Goal: Information Seeking & Learning: Find specific fact

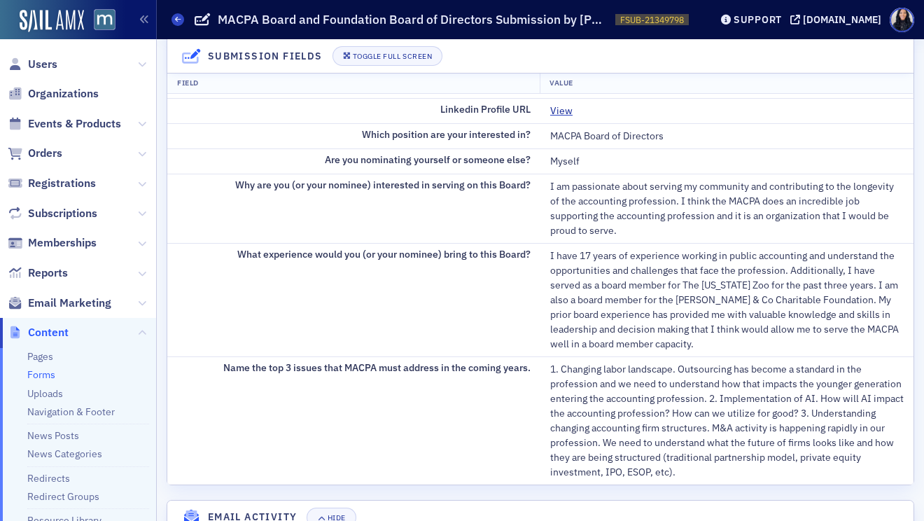
scroll to position [424, 0]
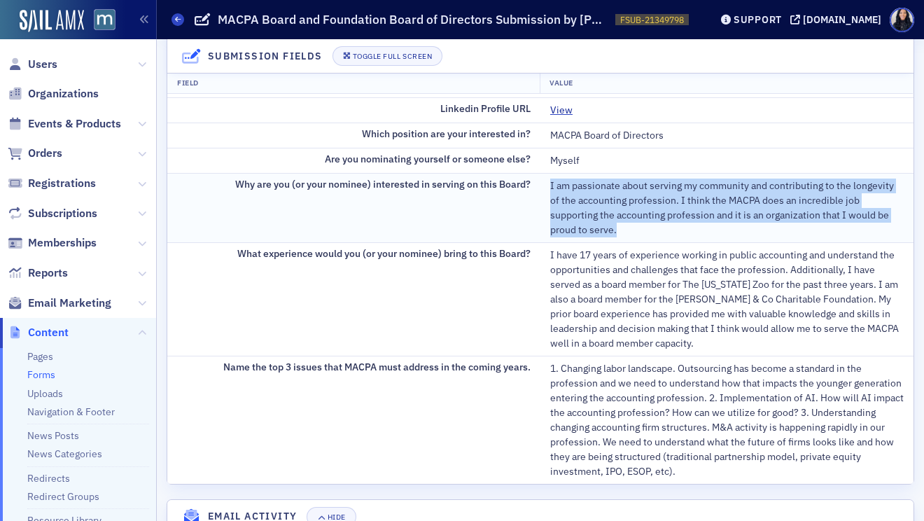
drag, startPoint x: 550, startPoint y: 186, endPoint x: 641, endPoint y: 227, distance: 100.6
click at [641, 227] on div "I am passionate about serving my community and contributing to the longevity of…" at bounding box center [727, 208] width 354 height 59
copy div "I am passionate about serving my community and contributing to the longevity of…"
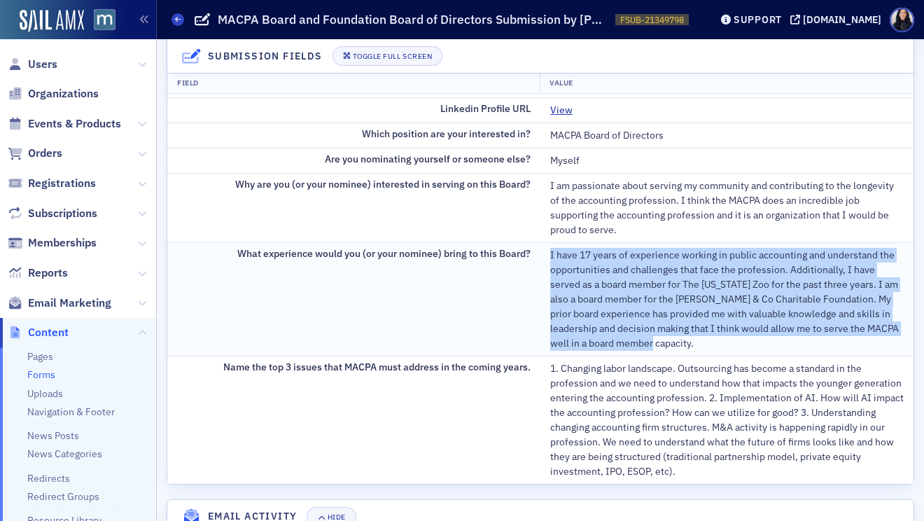
drag, startPoint x: 550, startPoint y: 256, endPoint x: 673, endPoint y: 352, distance: 156.0
click at [673, 352] on td "I have 17 years of experience working in public accounting and understand the o…" at bounding box center [726, 298] width 373 height 113
copy div "I have 17 years of experience working in public accounting and understand the o…"
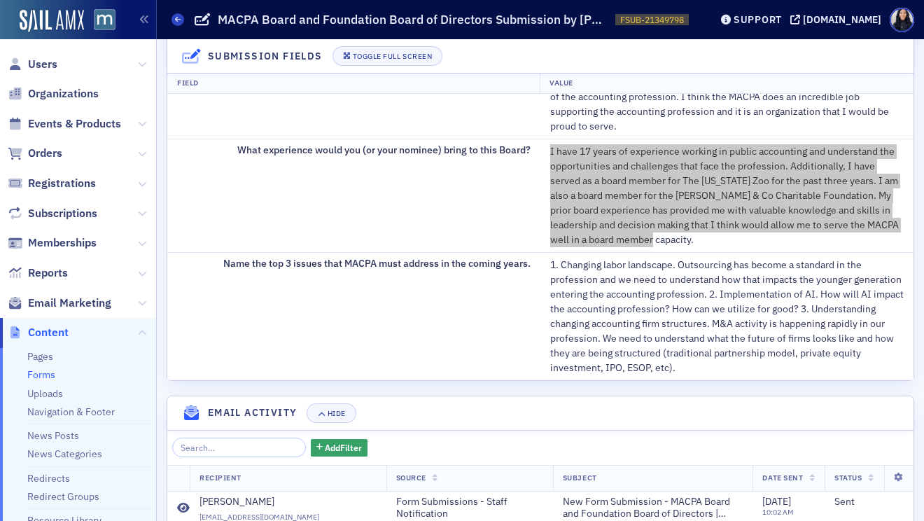
scroll to position [521, 0]
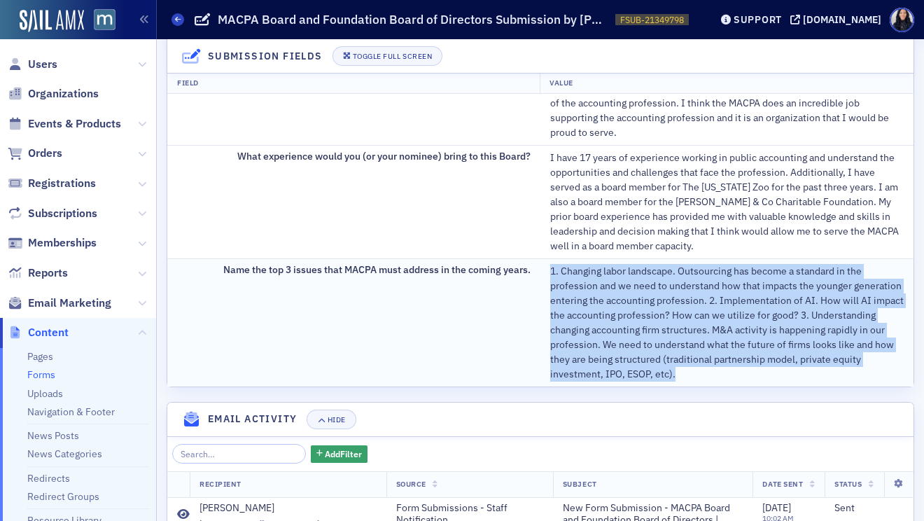
drag, startPoint x: 550, startPoint y: 272, endPoint x: 687, endPoint y: 373, distance: 170.3
click at [687, 373] on div "1. Changing labor landscape. Outsourcing has become a standard in the professio…" at bounding box center [727, 323] width 354 height 118
copy div "1. Changing labor landscape. Outsourcing has become a standard in the professio…"
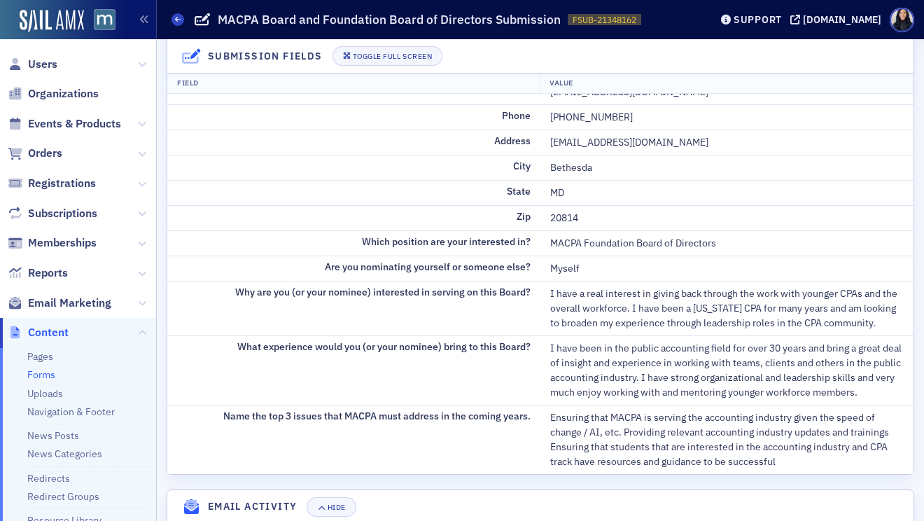
scroll to position [233, 0]
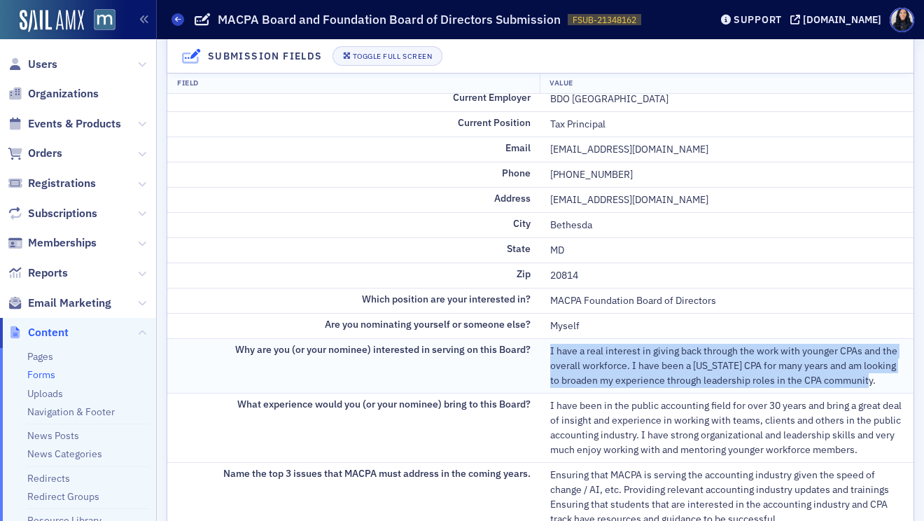
drag, startPoint x: 552, startPoint y: 354, endPoint x: 879, endPoint y: 385, distance: 329.1
click at [879, 385] on div "I have a real interest in giving back through the work with younger CPAs and th…" at bounding box center [727, 366] width 354 height 44
copy div "I have a real interest in giving back through the work with younger CPAs and th…"
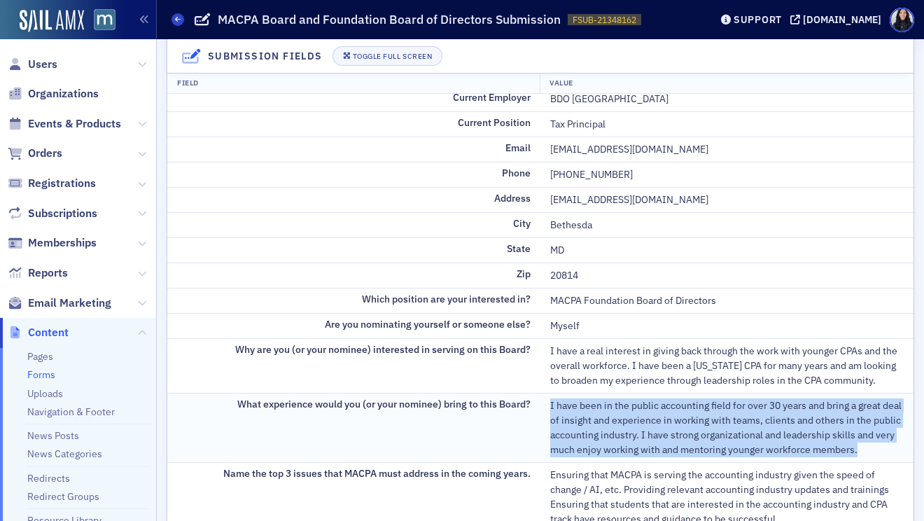
drag, startPoint x: 550, startPoint y: 407, endPoint x: 884, endPoint y: 452, distance: 336.8
click at [884, 452] on div "I have been in the public accounting field for over 30 years and bring a great …" at bounding box center [727, 427] width 354 height 59
copy div "I have been in the public accounting field for over 30 years and bring a great …"
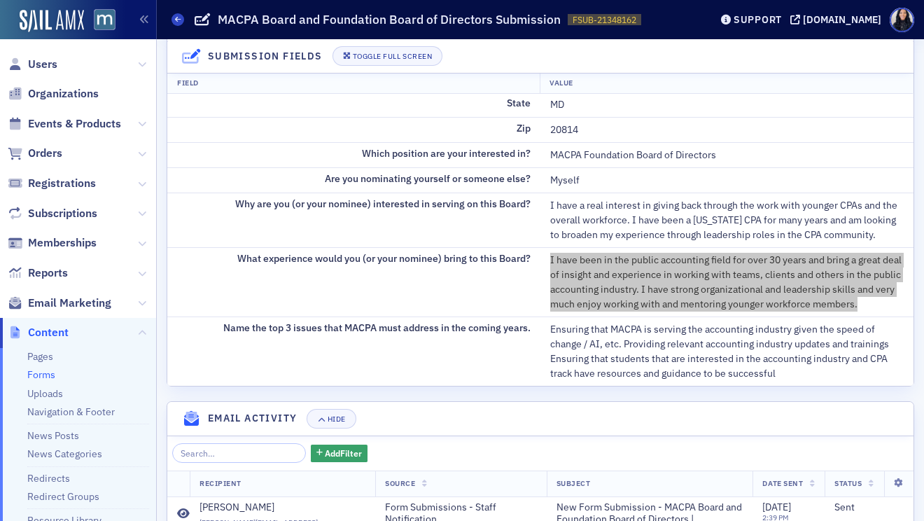
scroll to position [480, 0]
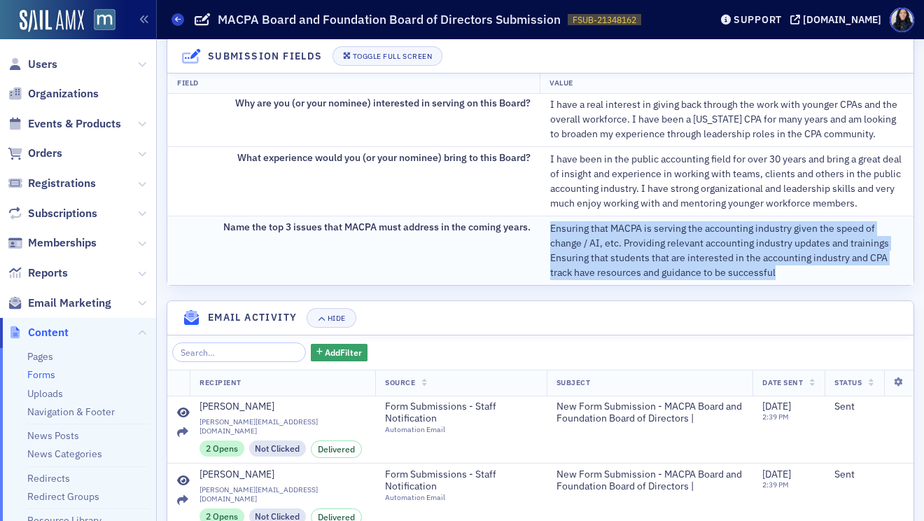
drag, startPoint x: 550, startPoint y: 228, endPoint x: 786, endPoint y: 273, distance: 240.3
click at [786, 273] on div "Ensuring that MACPA is serving the accounting industry given the speed of chang…" at bounding box center [727, 250] width 354 height 59
copy div "Ensuring that MACPA is serving the accounting industry given the speed of chang…"
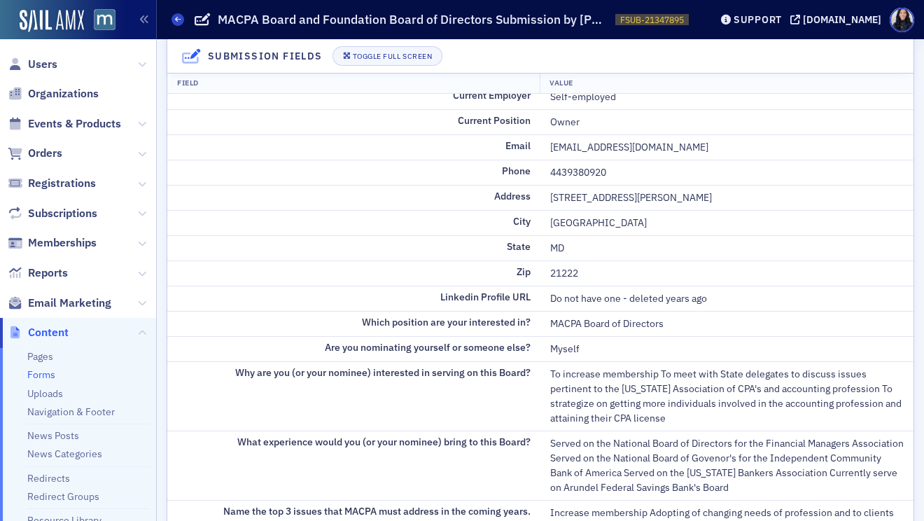
scroll to position [228, 0]
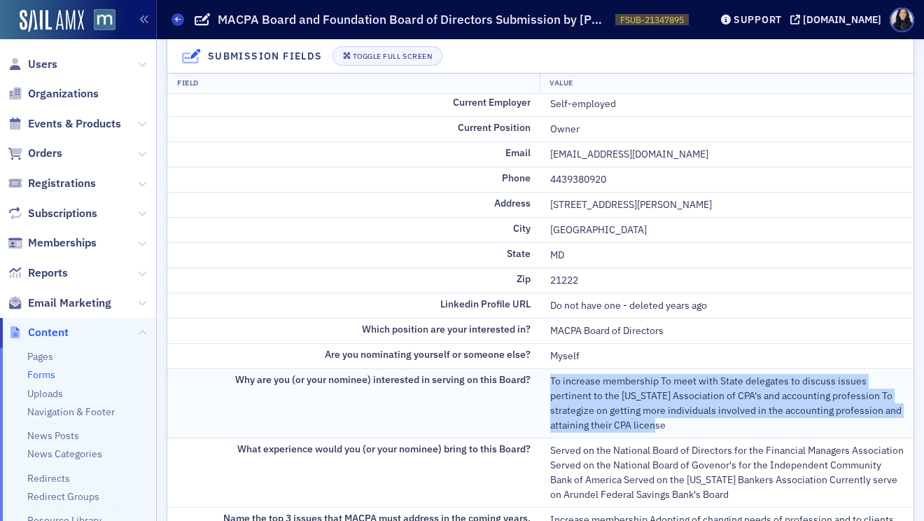
drag, startPoint x: 551, startPoint y: 382, endPoint x: 677, endPoint y: 429, distance: 134.5
click at [677, 429] on div "To increase membership To meet with State delegates to discuss issues pertinent…" at bounding box center [727, 403] width 354 height 59
copy div "To increase membership To meet with State delegates to discuss issues pertinent…"
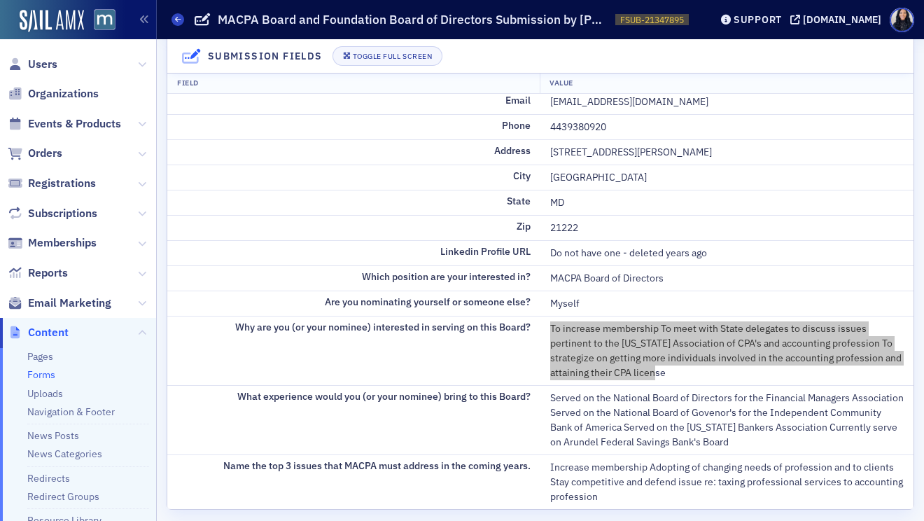
scroll to position [304, 0]
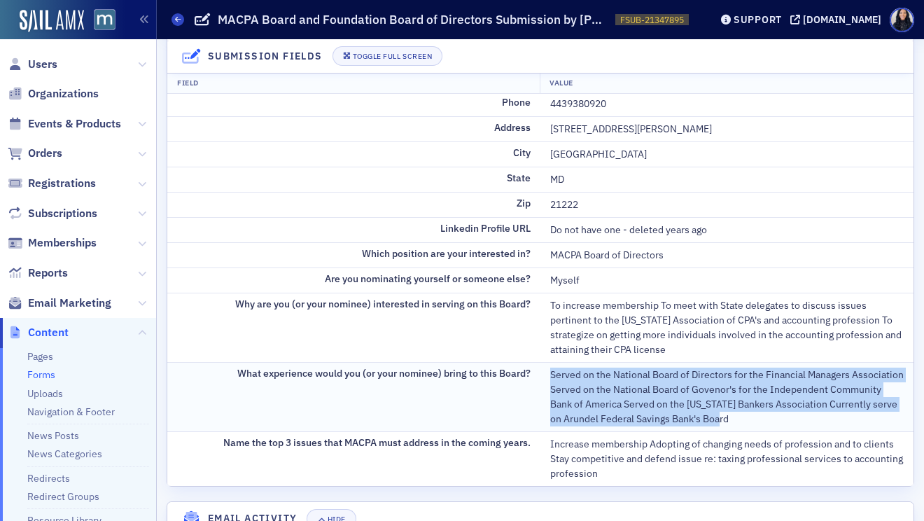
drag, startPoint x: 552, startPoint y: 377, endPoint x: 732, endPoint y: 422, distance: 185.4
click at [732, 422] on div "Served on the National Board of Directors for the Financial Managers Associatio…" at bounding box center [727, 397] width 354 height 59
copy div "Served on the National Board of Directors for the Financial Managers Associatio…"
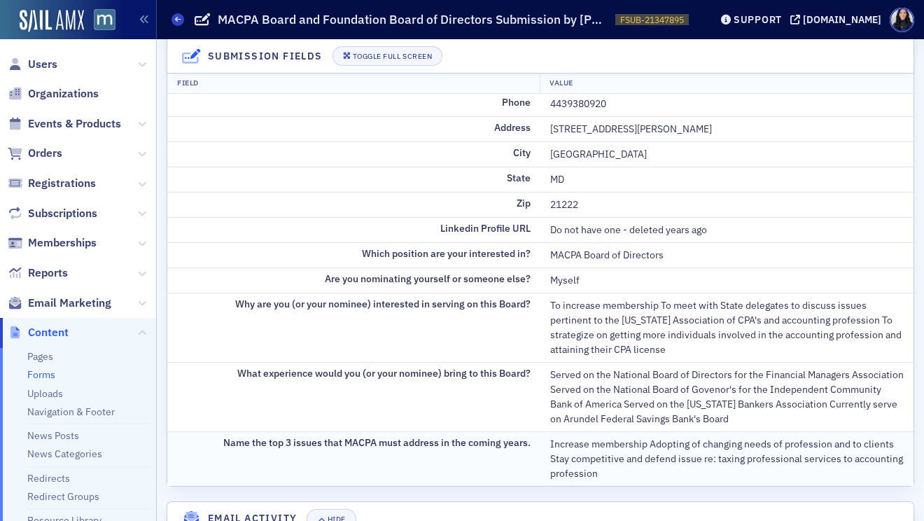
click at [549, 445] on td "Increase membership Adopting of changing needs of profession and to clients Sta…" at bounding box center [726, 458] width 373 height 55
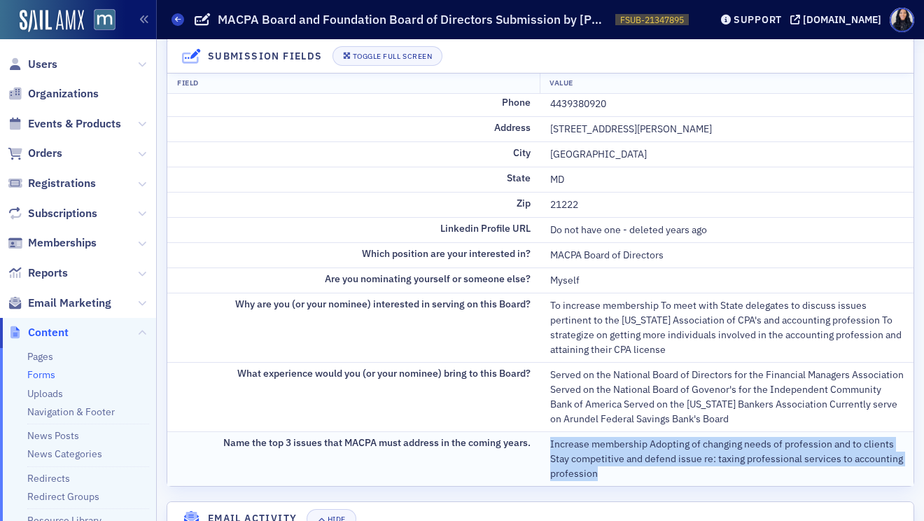
drag, startPoint x: 551, startPoint y: 446, endPoint x: 601, endPoint y: 469, distance: 55.4
click at [601, 469] on div "Increase membership Adopting of changing needs of profession and to clients Sta…" at bounding box center [727, 459] width 354 height 44
copy div "Increase membership Adopting of changing needs of profession and to clients Sta…"
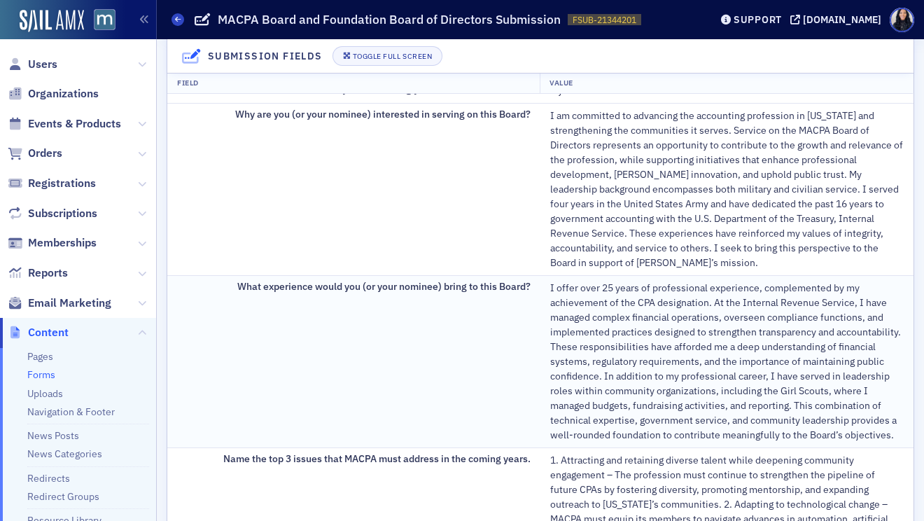
scroll to position [478, 0]
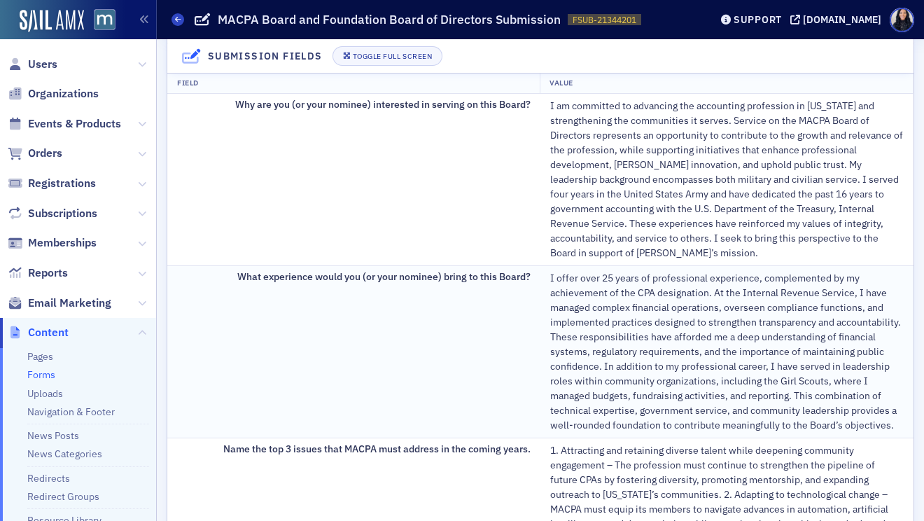
click at [551, 286] on div "I offer over 25 years of professional experience, complemented by my achievemen…" at bounding box center [727, 352] width 354 height 162
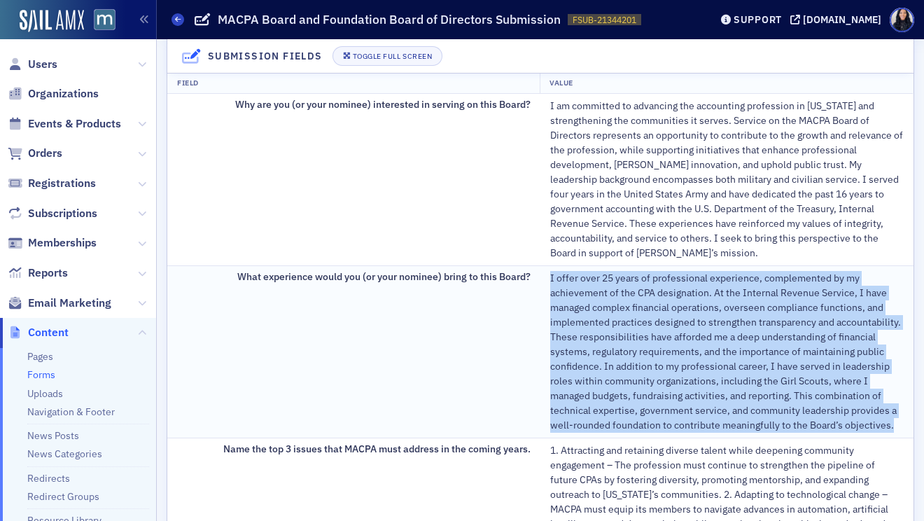
drag, startPoint x: 551, startPoint y: 279, endPoint x: 901, endPoint y: 422, distance: 378.3
click at [901, 422] on div "I offer over 25 years of professional experience, complemented by my achievemen…" at bounding box center [727, 352] width 354 height 162
copy div "I offer over 25 years of professional experience, complemented by my achievemen…"
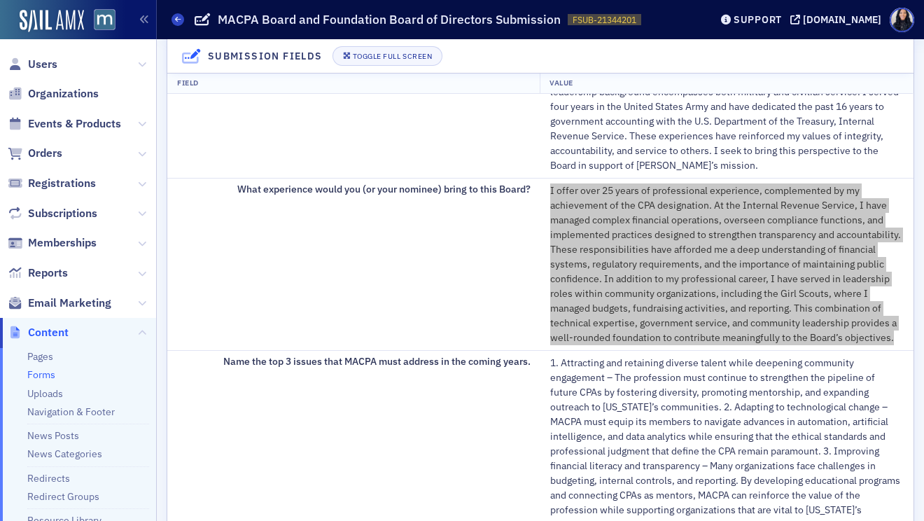
scroll to position [617, 0]
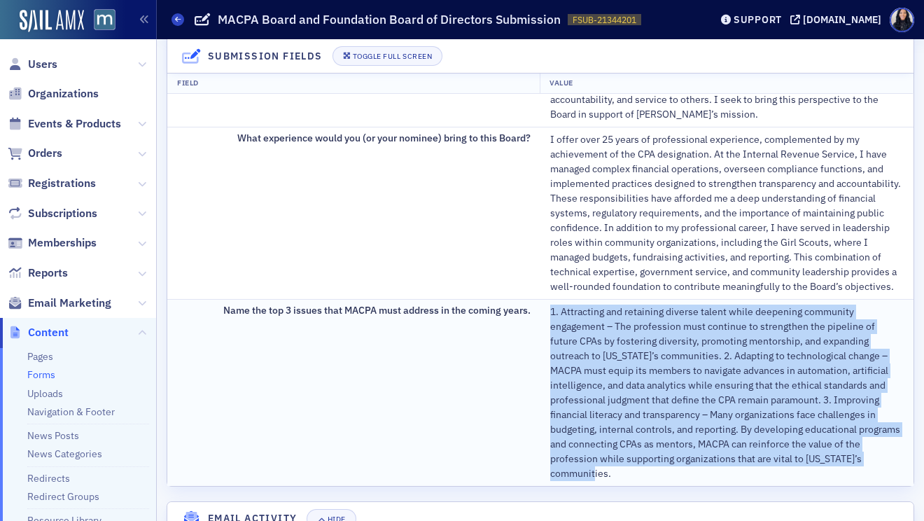
drag, startPoint x: 552, startPoint y: 314, endPoint x: 851, endPoint y: 461, distance: 332.8
click at [851, 461] on div "1. Attracting and retaining diverse talent while deepening community engagement…" at bounding box center [727, 393] width 354 height 176
copy div "1. Attracting and retaining diverse talent while deepening community engagement…"
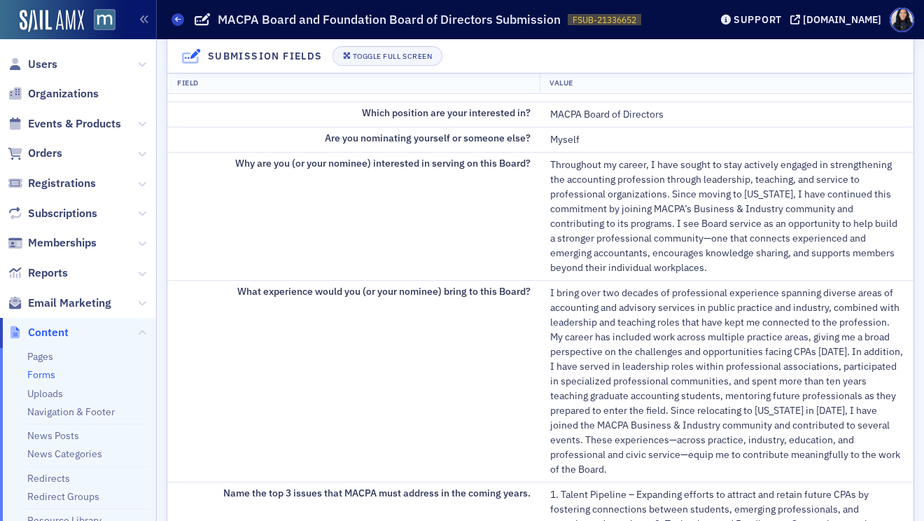
scroll to position [477, 0]
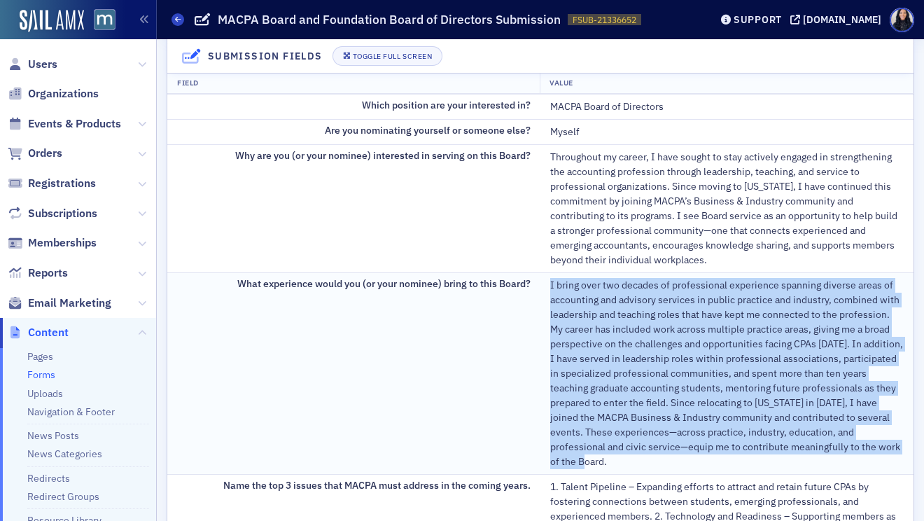
drag, startPoint x: 550, startPoint y: 288, endPoint x: 864, endPoint y: 445, distance: 350.9
click at [864, 445] on div "I bring over two decades of professional experience spanning diverse areas of a…" at bounding box center [727, 373] width 354 height 191
copy div "I bring over two decades of professional experience spanning diverse areas of a…"
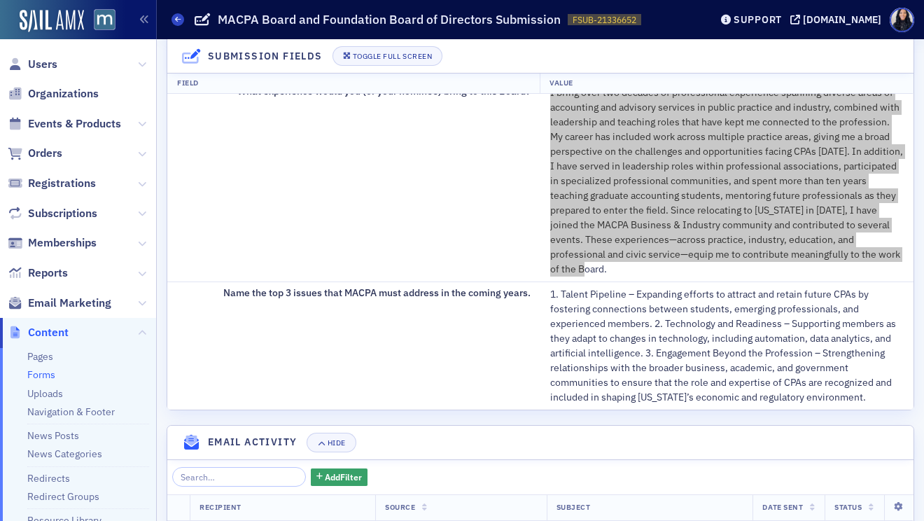
scroll to position [762, 0]
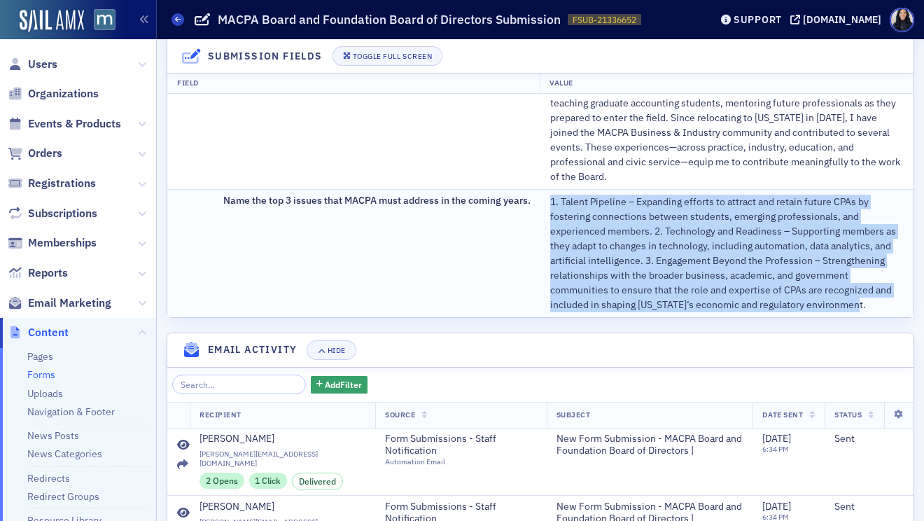
drag, startPoint x: 551, startPoint y: 189, endPoint x: 858, endPoint y: 290, distance: 323.4
click at [858, 290] on div "1. Talent Pipeline – Expanding efforts to attract and retain future CPAs by fos…" at bounding box center [727, 254] width 354 height 118
copy div "1. Talent Pipeline – Expanding efforts to attract and retain future CPAs by fos…"
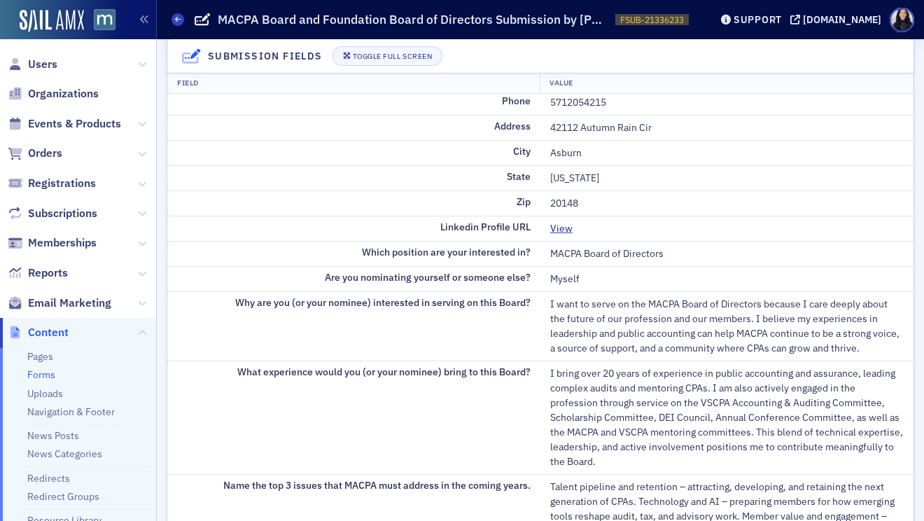
scroll to position [342, 0]
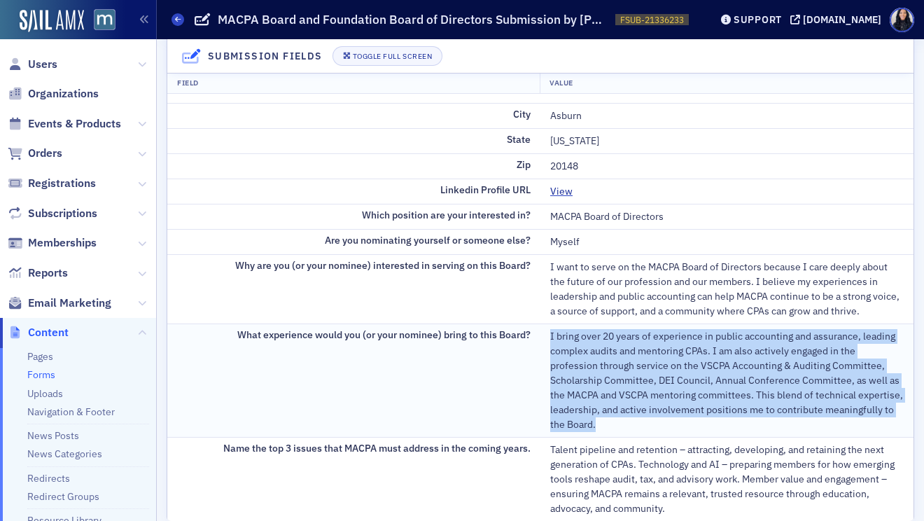
drag, startPoint x: 551, startPoint y: 337, endPoint x: 609, endPoint y: 426, distance: 106.2
click at [609, 426] on div "I bring over 20 years of experience in public accounting and assurance, leading…" at bounding box center [727, 380] width 354 height 103
copy div "I bring over 20 years of experience in public accounting and assurance, leading…"
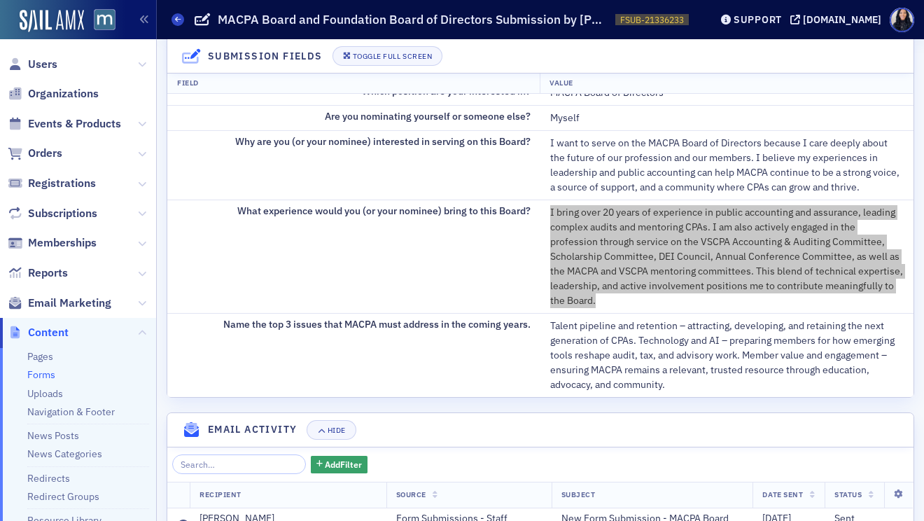
scroll to position [481, 0]
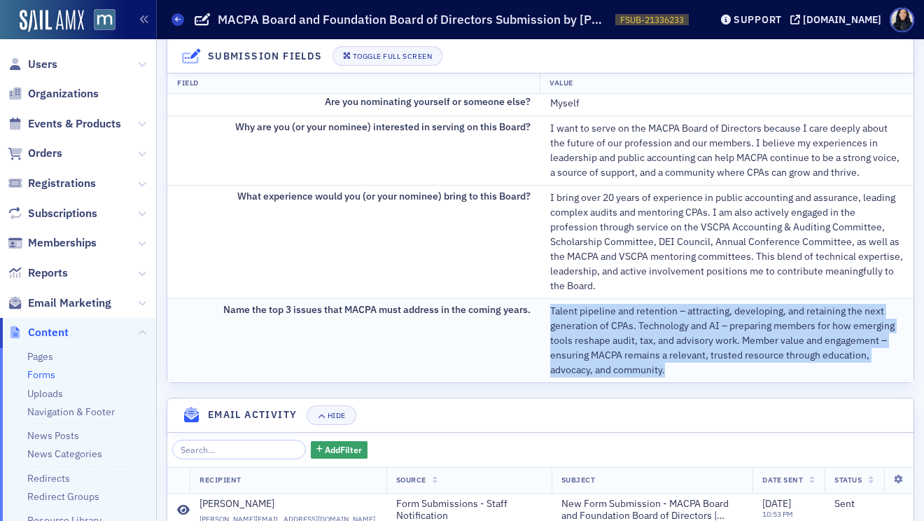
drag, startPoint x: 551, startPoint y: 312, endPoint x: 673, endPoint y: 368, distance: 134.4
click at [673, 368] on div "Talent pipeline and retention – attracting, developing, and retaining the next …" at bounding box center [727, 341] width 354 height 74
copy div "Talent pipeline and retention – attracting, developing, and retaining the next …"
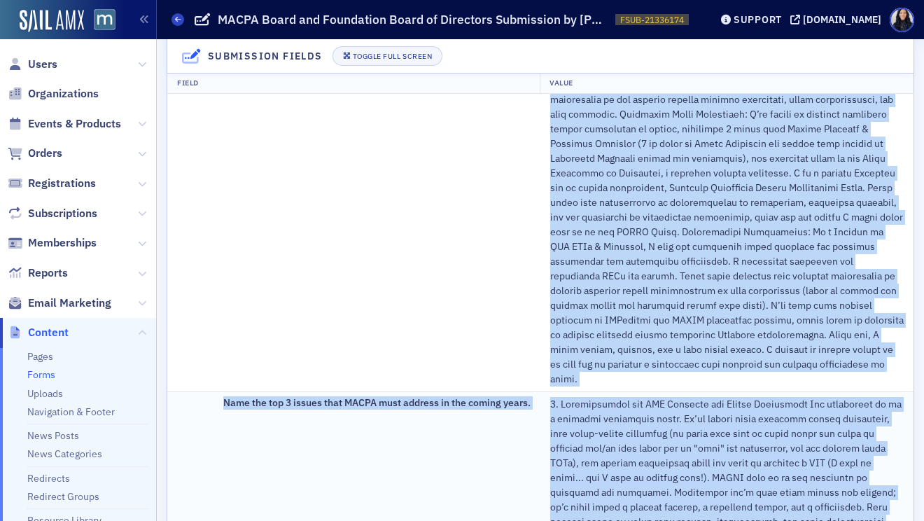
scroll to position [926, 0]
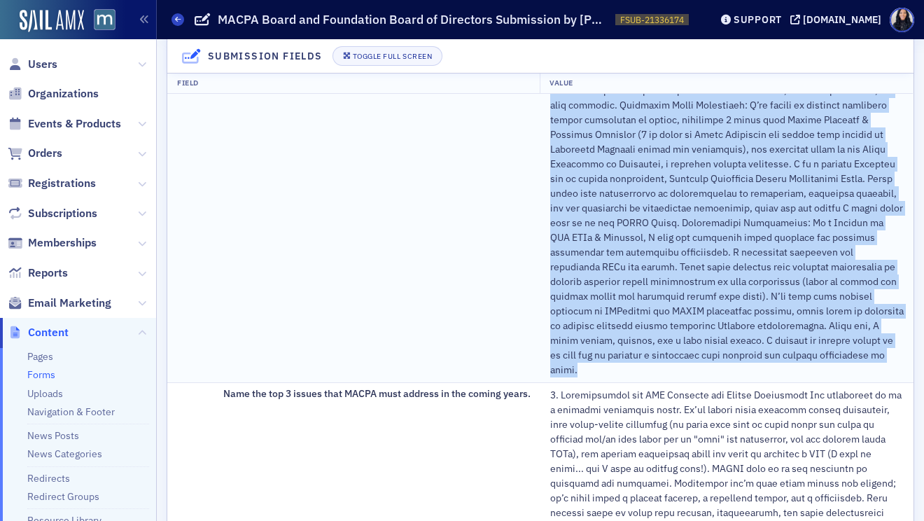
drag, startPoint x: 552, startPoint y: 209, endPoint x: 705, endPoint y: 361, distance: 215.8
click at [705, 361] on div at bounding box center [727, 164] width 354 height 426
copy div "L ipsum d sitame con ad elitseddo eiusm, temporinc utlaboreet doloremagn, ali e…"
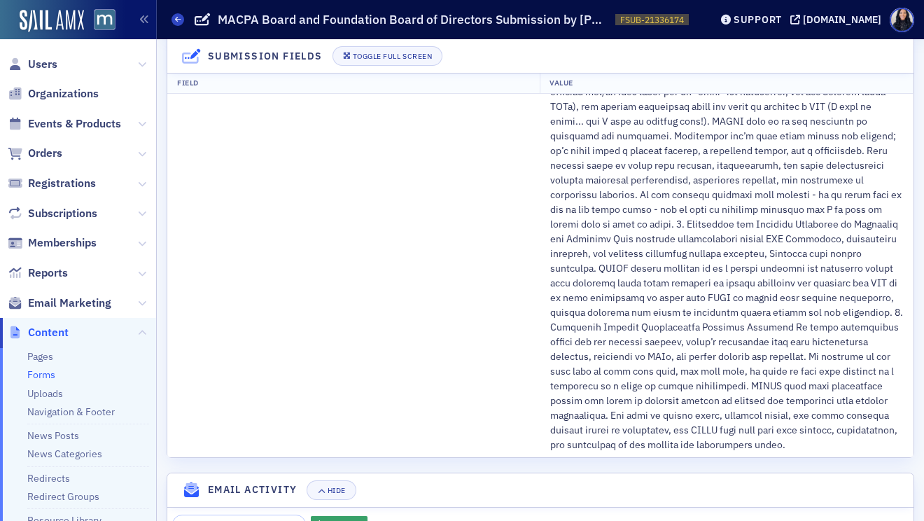
scroll to position [1541, 0]
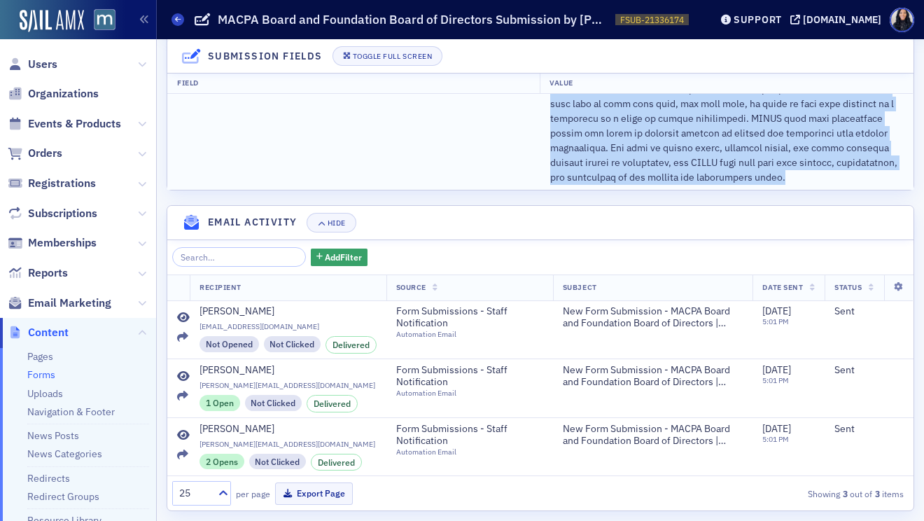
drag, startPoint x: 550, startPoint y: 154, endPoint x: 623, endPoint y: 167, distance: 73.9
copy div "1. Strengthening the CPA Pipeline and Career Perception The profession is at a …"
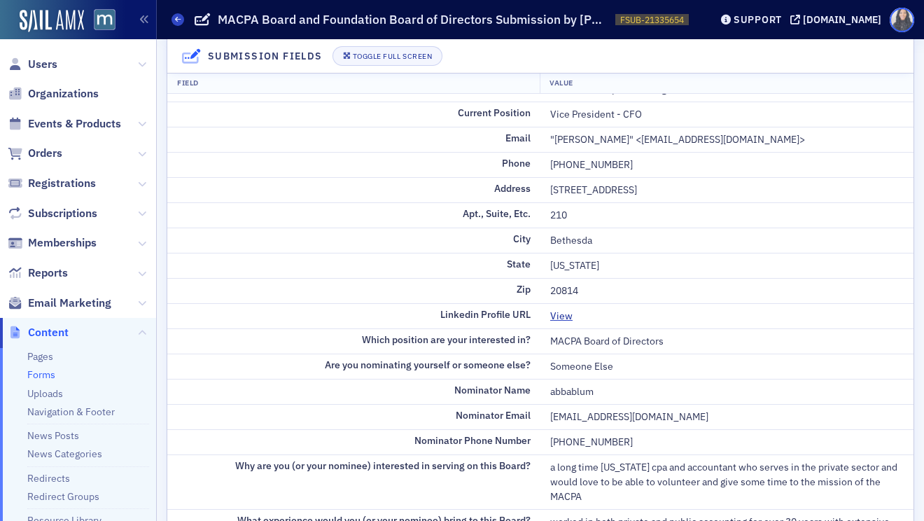
scroll to position [228, 0]
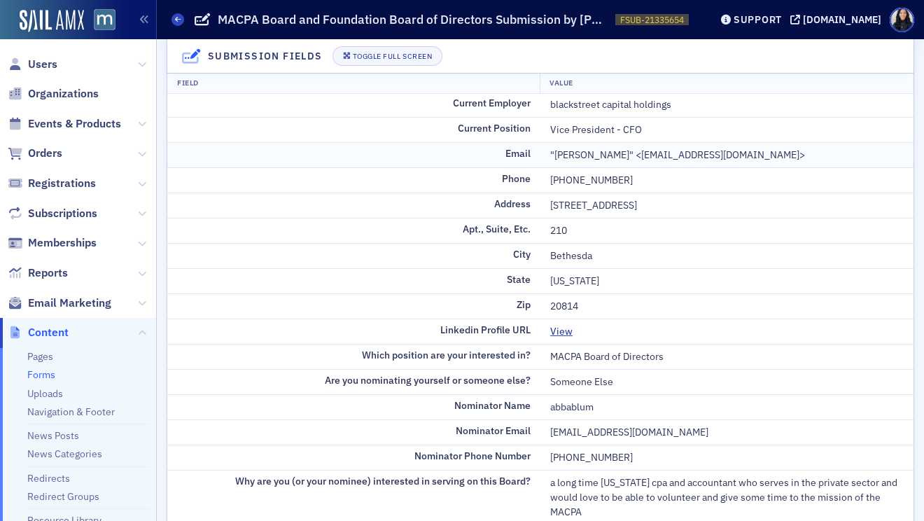
drag, startPoint x: 646, startPoint y: 158, endPoint x: 796, endPoint y: 151, distance: 149.9
click at [796, 151] on div ""[PERSON_NAME]" <[EMAIL_ADDRESS][DOMAIN_NAME]>" at bounding box center [727, 155] width 354 height 15
copy div "[EMAIL_ADDRESS][DOMAIN_NAME]"
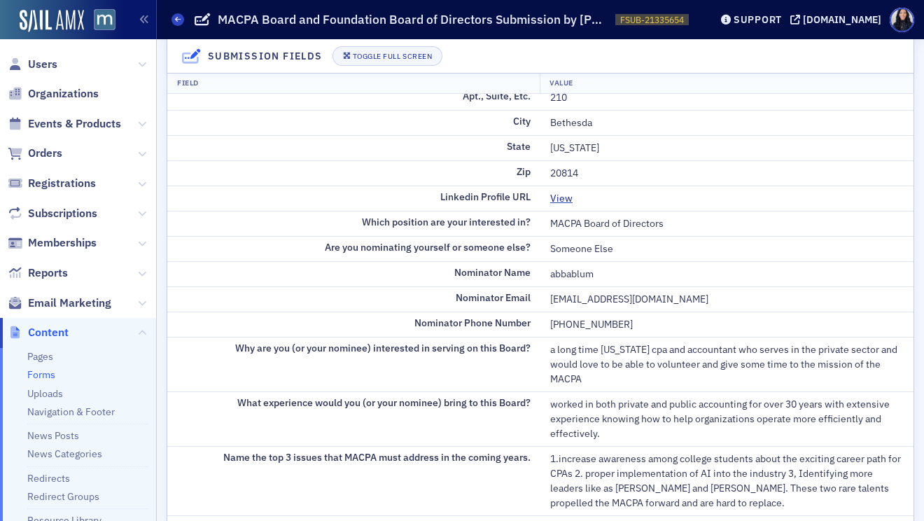
scroll to position [365, 0]
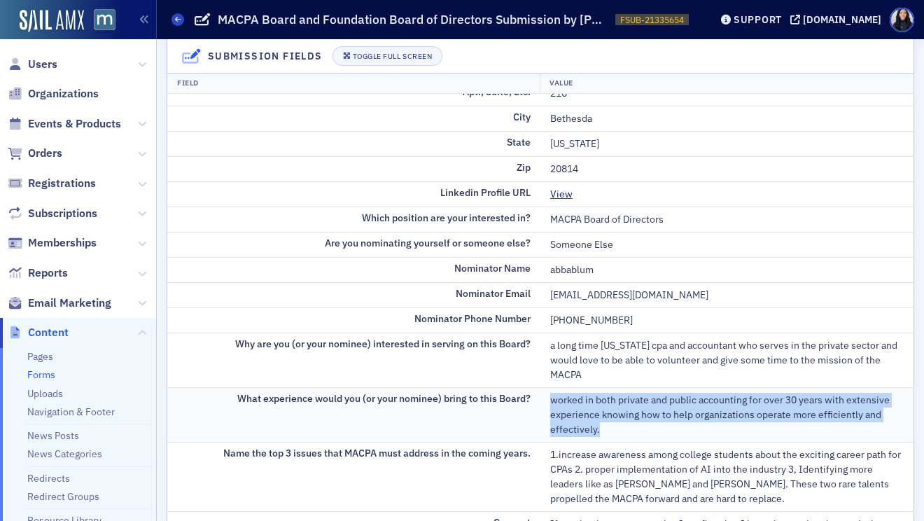
drag, startPoint x: 550, startPoint y: 402, endPoint x: 598, endPoint y: 428, distance: 54.5
click at [598, 428] on div "worked in both private and public accounting for over 30 years with extensive e…" at bounding box center [727, 415] width 354 height 44
copy div "worked in both private and public accounting for over 30 years with extensive e…"
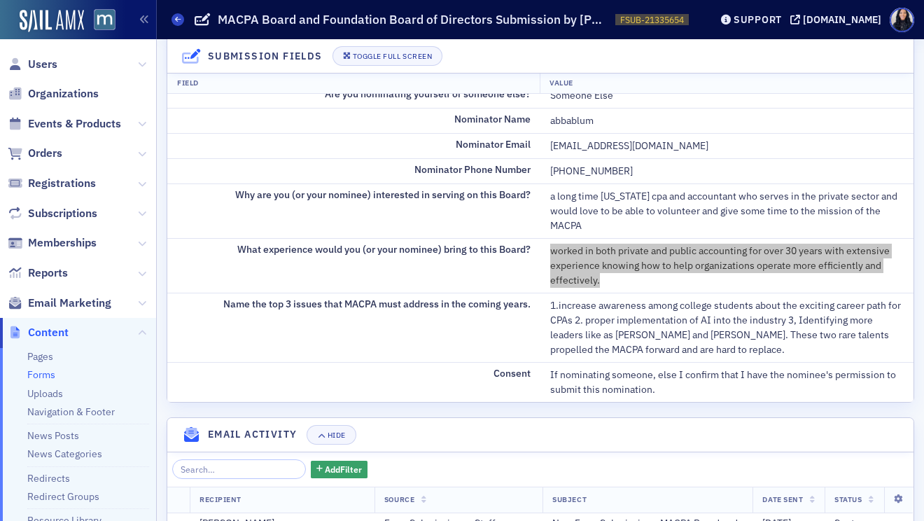
scroll to position [543, 0]
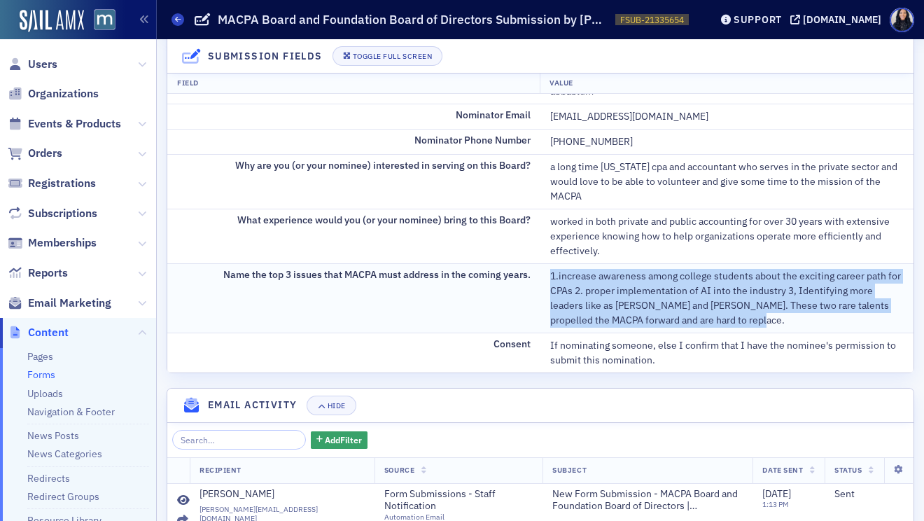
drag, startPoint x: 552, startPoint y: 279, endPoint x: 729, endPoint y: 321, distance: 182.0
click at [729, 321] on div "1.increase awareness among college students about the exciting career path for …" at bounding box center [727, 298] width 354 height 59
copy div "1.increase awareness among college students about the exciting career path for …"
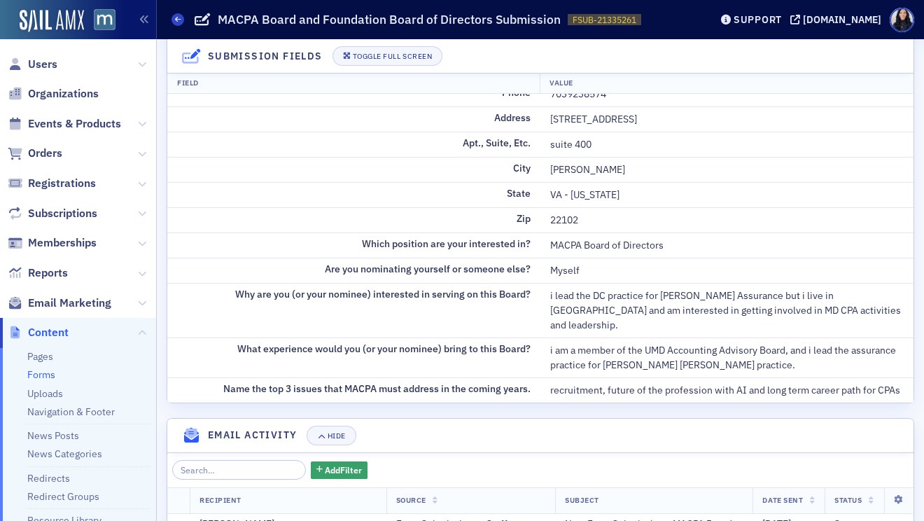
scroll to position [323, 0]
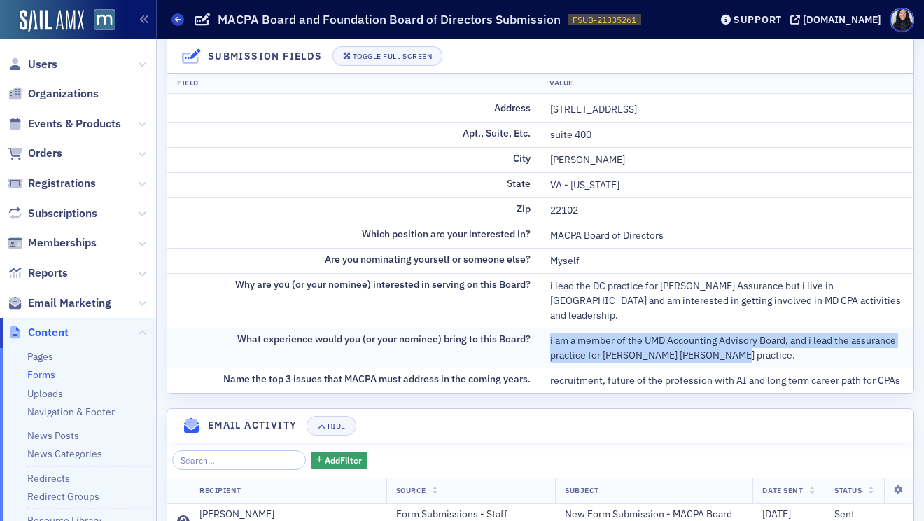
drag, startPoint x: 547, startPoint y: 326, endPoint x: 716, endPoint y: 345, distance: 169.8
click at [716, 345] on td "i am a member of the UMD Accounting Advisory Board, and i lead the assurance pr…" at bounding box center [726, 348] width 373 height 40
copy div "i am a member of the UMD Accounting Advisory Board, and i lead the assurance pr…"
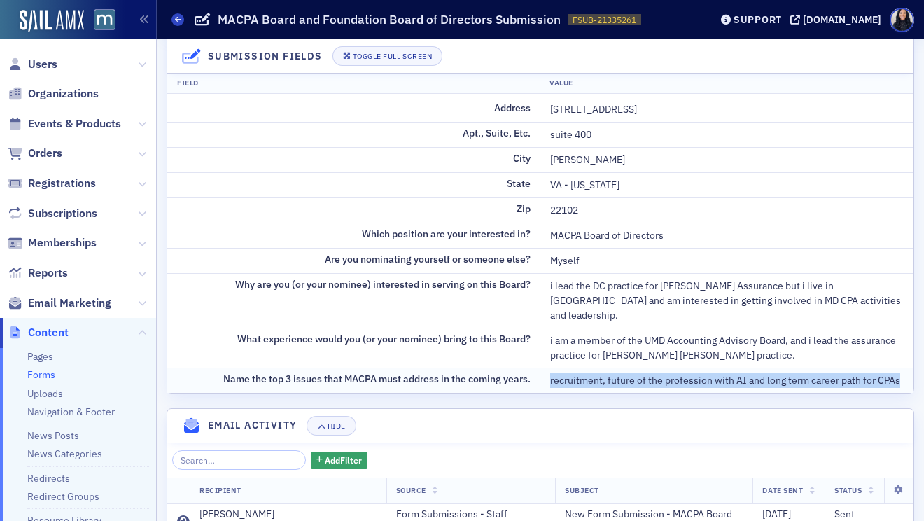
drag, startPoint x: 550, startPoint y: 369, endPoint x: 907, endPoint y: 361, distance: 356.4
click at [907, 368] on td "recruitment, future of the profession with AI and long term career path for CPAs" at bounding box center [726, 380] width 373 height 25
copy div "recruitment, future of the profession with AI and long term career path for CPAs"
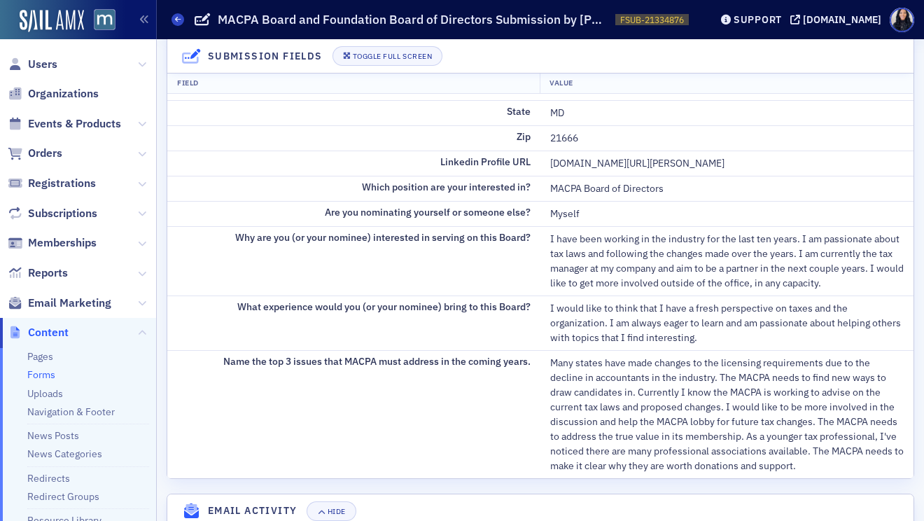
scroll to position [379, 0]
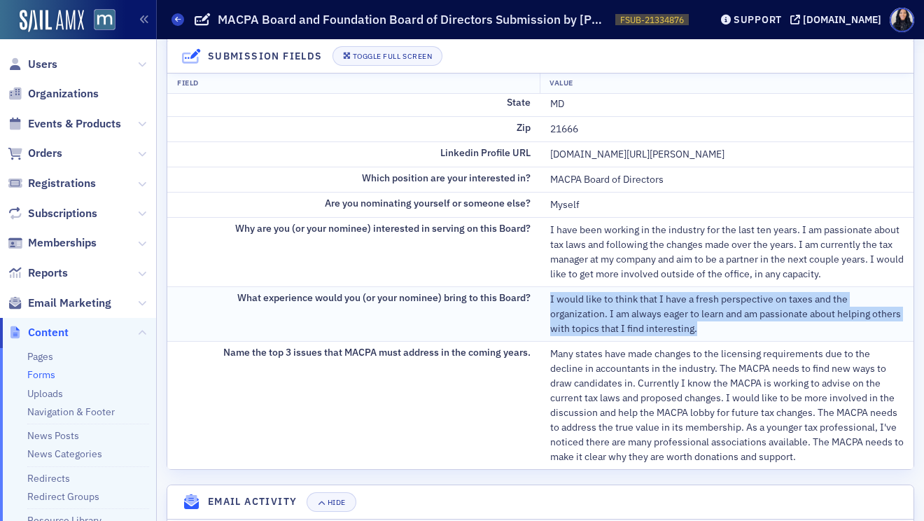
drag, startPoint x: 551, startPoint y: 301, endPoint x: 718, endPoint y: 337, distance: 171.2
click at [718, 337] on td "I would like to think that I have a fresh perspective on taxes and the organiza…" at bounding box center [726, 313] width 373 height 55
copy div "I would like to think that I have a fresh perspective on taxes and the organiza…"
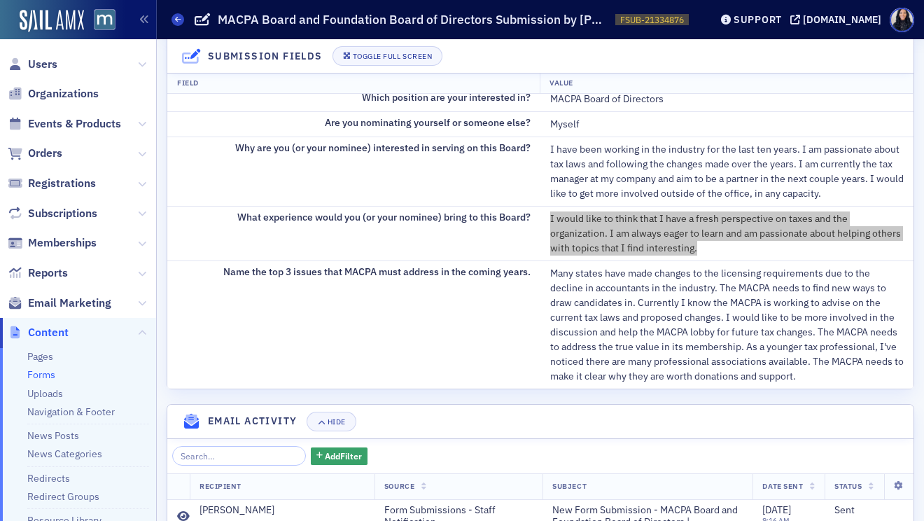
scroll to position [465, 0]
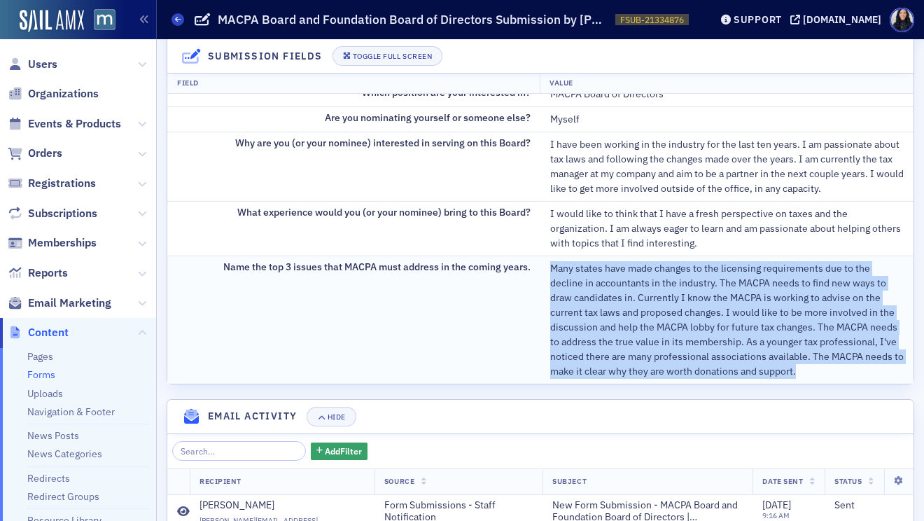
drag, startPoint x: 551, startPoint y: 270, endPoint x: 848, endPoint y: 369, distance: 313.7
click at [848, 369] on div "Many states have made changes to the licensing requirements due to the decline …" at bounding box center [727, 320] width 354 height 118
copy div "Many states have made changes to the licensing requirements due to the decline …"
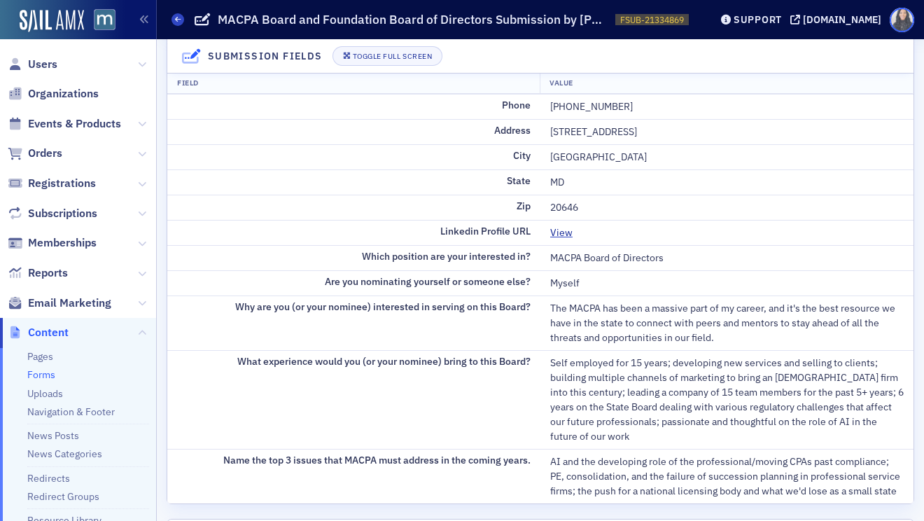
scroll to position [340, 0]
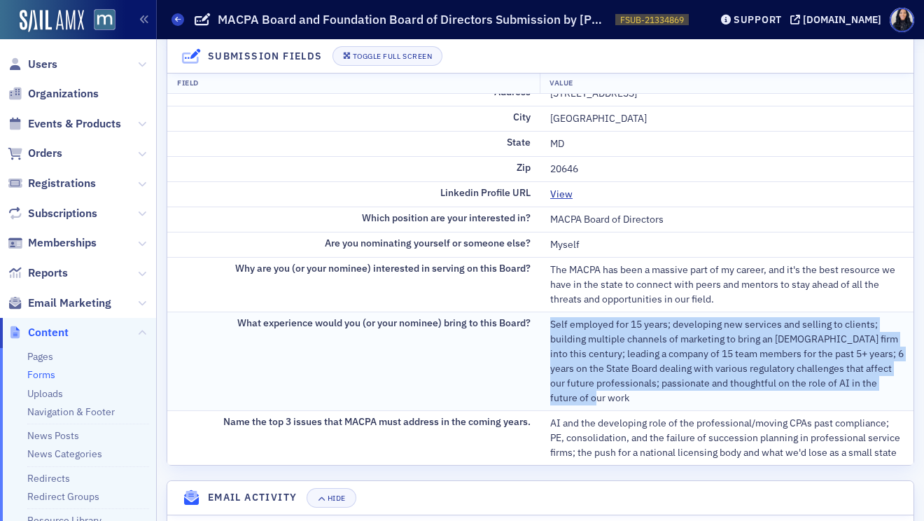
drag, startPoint x: 550, startPoint y: 328, endPoint x: 596, endPoint y: 393, distance: 80.4
click at [596, 393] on div "Self employed for 15 years; developing new services and selling to clients; bui…" at bounding box center [727, 361] width 354 height 88
copy div "Self employed for 15 years; developing new services and selling to clients; bui…"
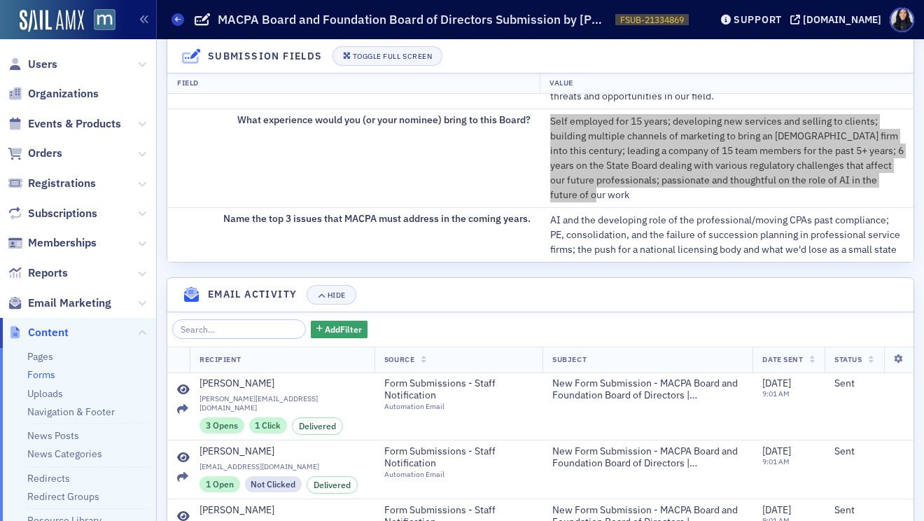
scroll to position [558, 0]
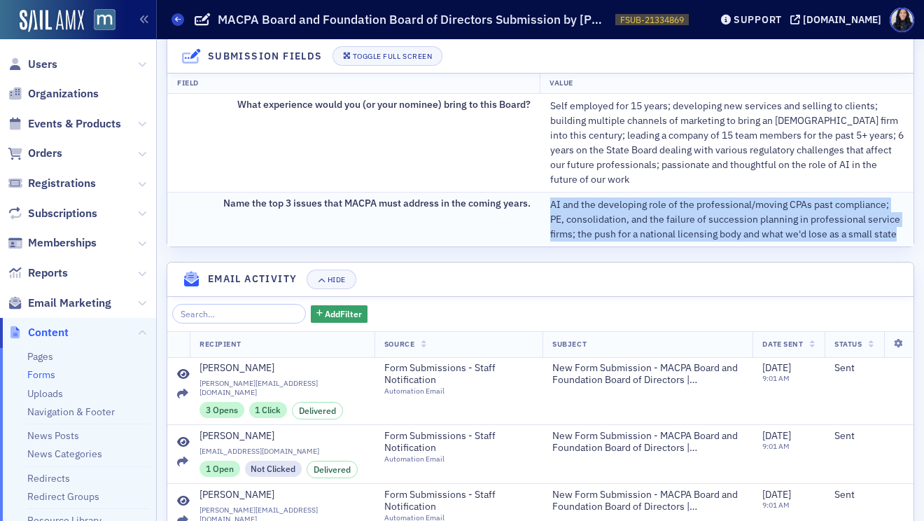
drag, startPoint x: 550, startPoint y: 206, endPoint x: 900, endPoint y: 238, distance: 350.8
click at [900, 238] on div "AI and the developing role of the professional/moving CPAs past compliance; PE,…" at bounding box center [727, 219] width 354 height 44
copy div "AI and the developing role of the professional/moving CPAs past compliance; PE,…"
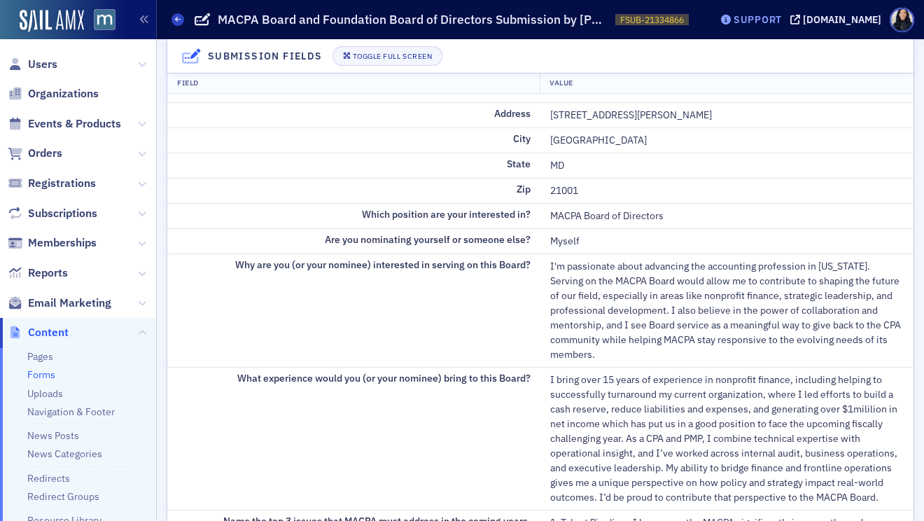
scroll to position [344, 0]
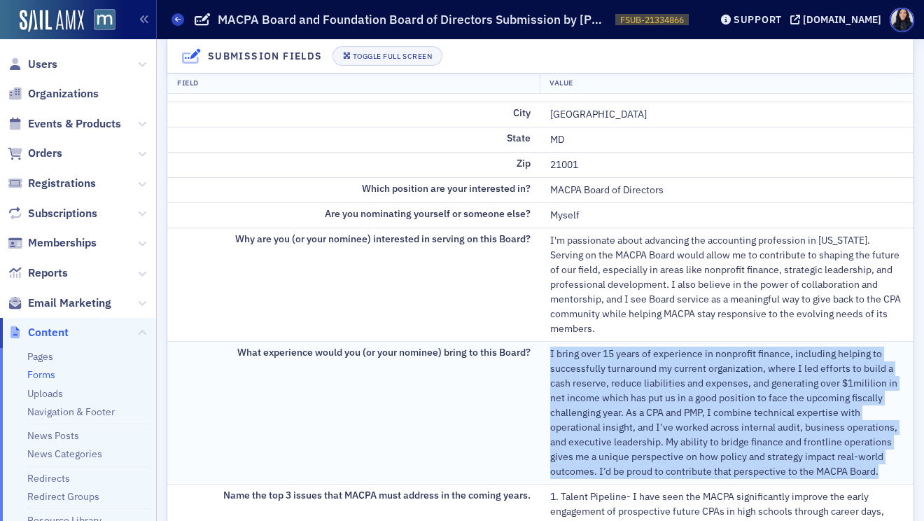
drag, startPoint x: 550, startPoint y: 354, endPoint x: 883, endPoint y: 471, distance: 353.1
click at [883, 471] on div "I bring over 15 years of experience in nonprofit finance, including helping to …" at bounding box center [727, 413] width 354 height 132
copy div "I bring over 15 years of experience in nonprofit finance, including helping to …"
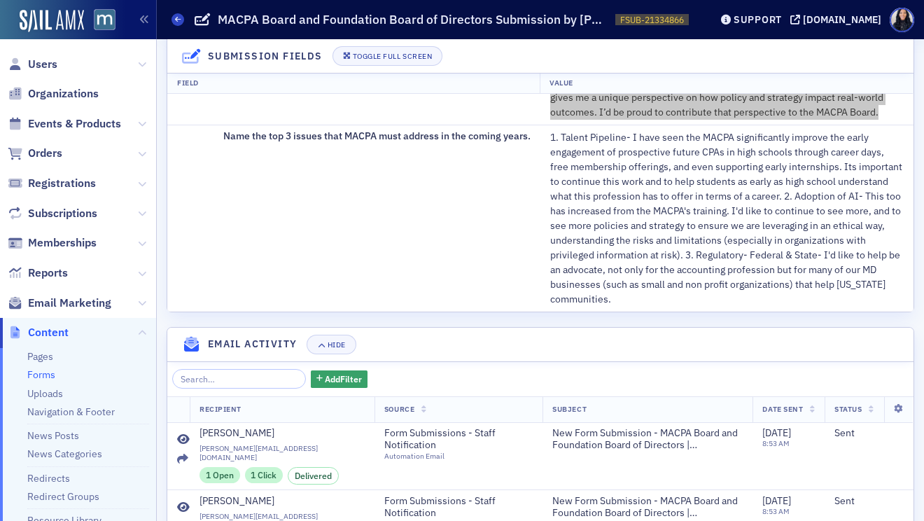
scroll to position [701, 0]
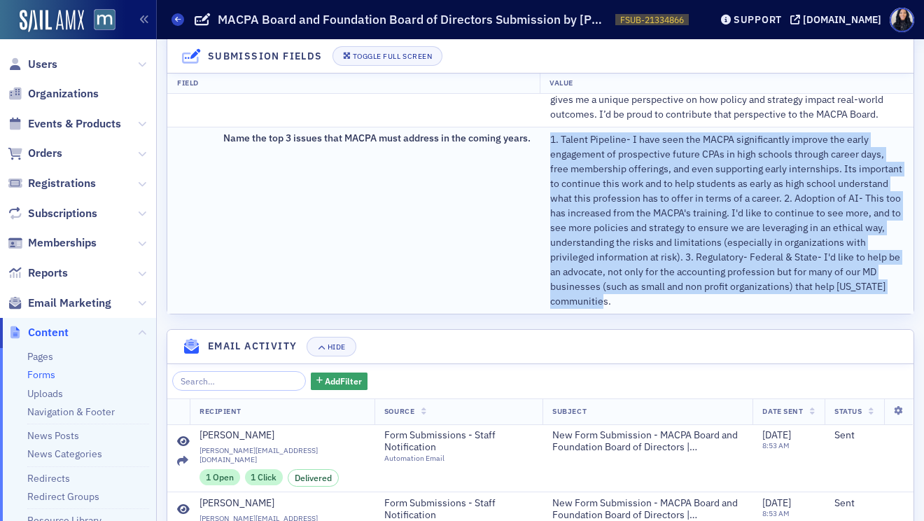
drag, startPoint x: 550, startPoint y: 140, endPoint x: 613, endPoint y: 296, distance: 168.3
click at [613, 296] on div "1. Talent Pipeline- I have seen the MACPA significantly improve the early engag…" at bounding box center [727, 220] width 354 height 176
copy div "1. Talent Pipeline- I have seen the MACPA significantly improve the early engag…"
